Goal: Answer question/provide support: Share knowledge or assist other users

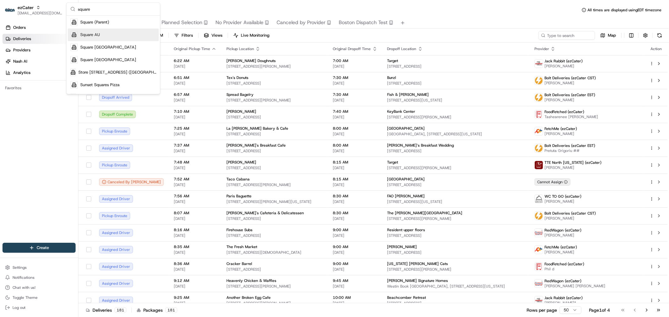
scroll to position [123, 0]
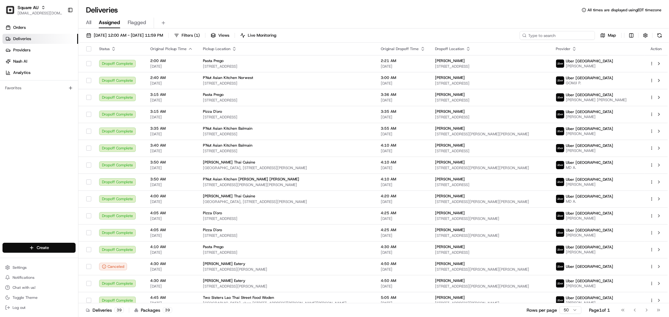
click at [571, 35] on input at bounding box center [557, 35] width 75 height 9
paste input "9059298"
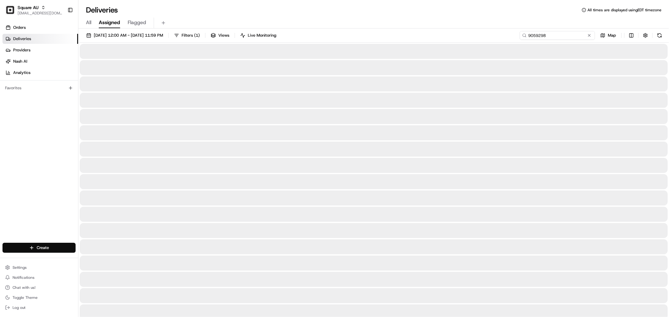
type input "9059298"
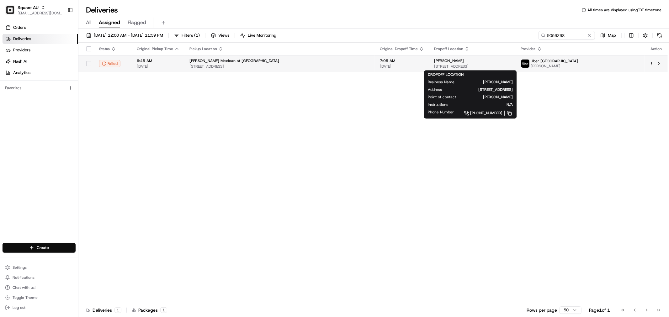
click at [491, 65] on span "[STREET_ADDRESS]" at bounding box center [472, 66] width 77 height 5
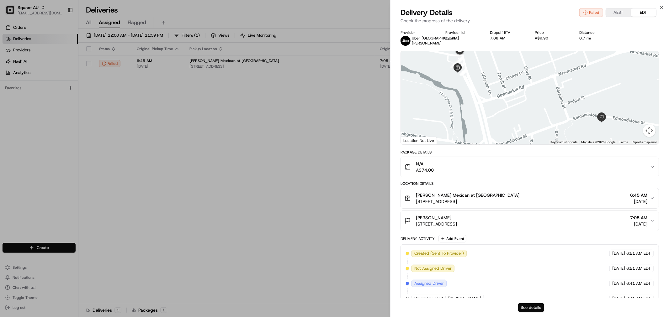
click at [532, 306] on button "See details" at bounding box center [531, 308] width 26 height 9
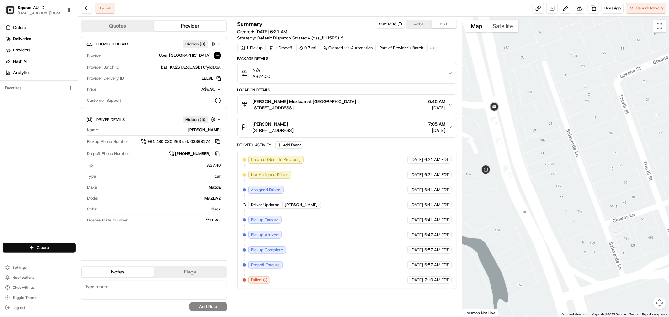
click at [146, 293] on textarea at bounding box center [154, 290] width 146 height 19
paste textarea "Type of Caller : customer Reason for Call: refund request Concern: A customer c…"
type textarea "Type of Caller : customer Reason for Call: refund request Concern: A customer c…"
click at [195, 307] on button "Add Note" at bounding box center [208, 307] width 38 height 9
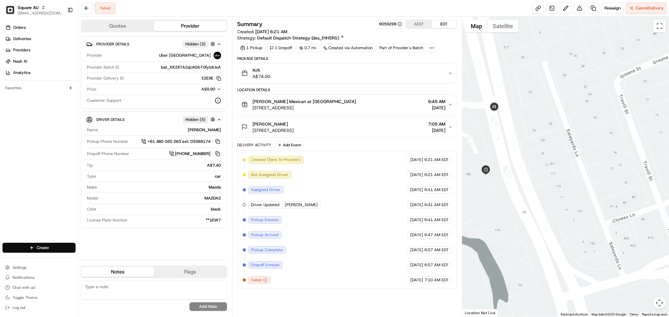
scroll to position [0, 0]
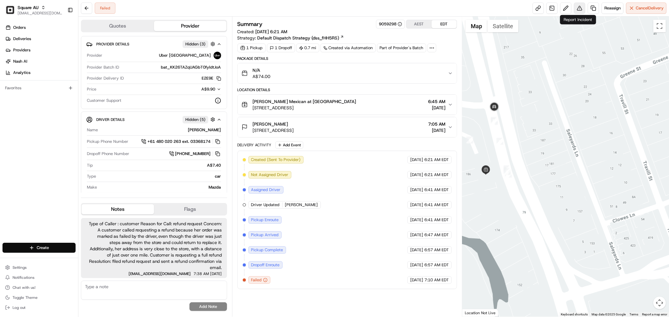
click at [576, 11] on button at bounding box center [579, 8] width 11 height 11
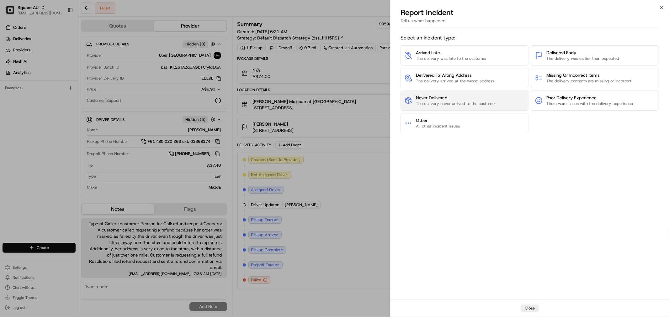
click at [462, 96] on span "Never Delivered" at bounding box center [456, 98] width 80 height 6
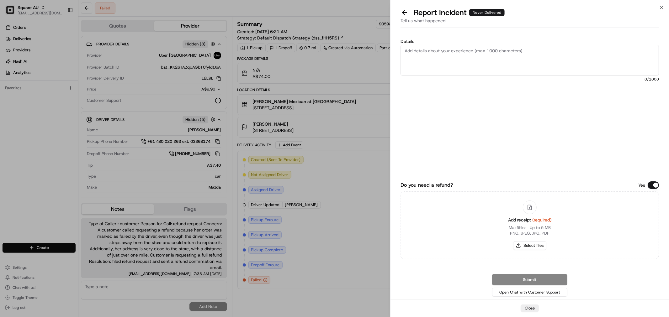
click at [507, 57] on textarea "Details" at bounding box center [529, 60] width 258 height 31
paste textarea "A customer called requesting a refund because her order was marked as failed by…"
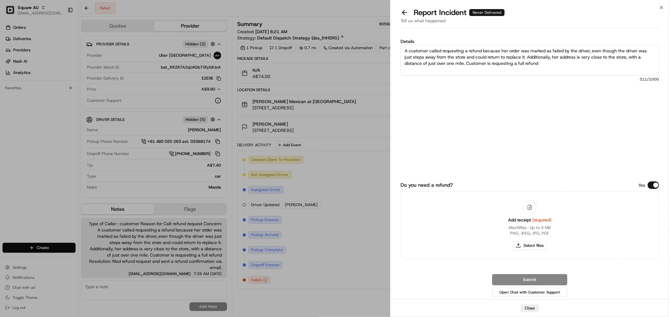
type textarea "A customer called requesting a refund because her order was marked as failed by…"
click at [649, 187] on button "Do you need a refund?" at bounding box center [653, 186] width 11 height 8
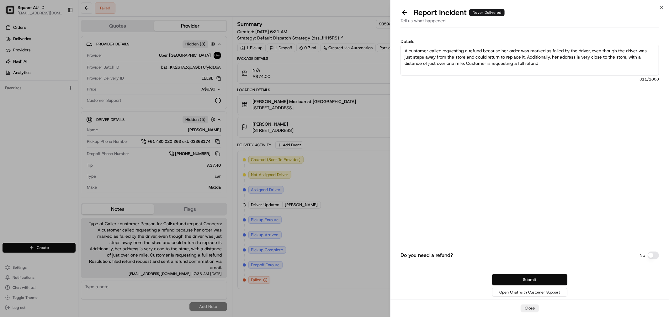
click at [537, 279] on button "Submit" at bounding box center [529, 279] width 75 height 11
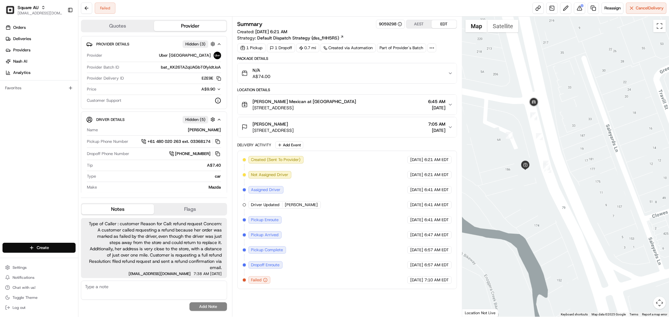
drag, startPoint x: 480, startPoint y: 136, endPoint x: 520, endPoint y: 132, distance: 39.8
click at [520, 132] on div at bounding box center [565, 167] width 207 height 300
